Goal: Find specific page/section

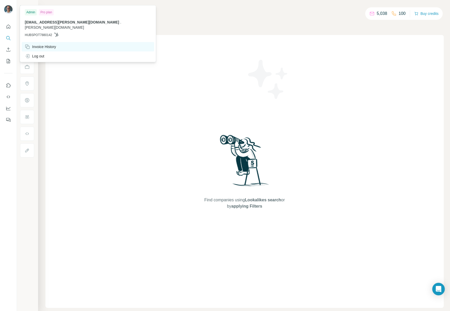
click at [34, 44] on div "Invoice History" at bounding box center [40, 46] width 31 height 5
click at [40, 44] on div "Invoice History" at bounding box center [40, 46] width 31 height 5
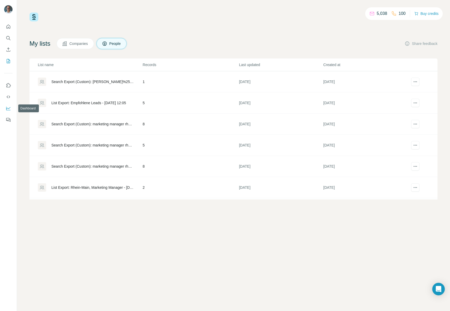
click at [9, 109] on icon "Dashboard" at bounding box center [8, 108] width 5 height 5
